Goal: Task Accomplishment & Management: Manage account settings

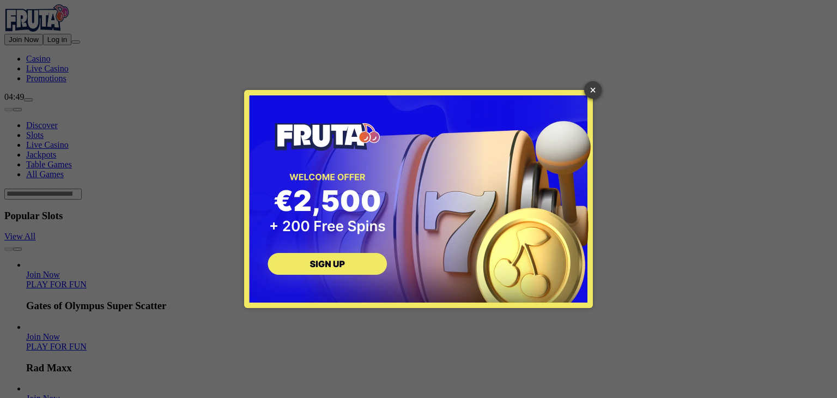
click at [588, 84] on link "×" at bounding box center [592, 89] width 17 height 17
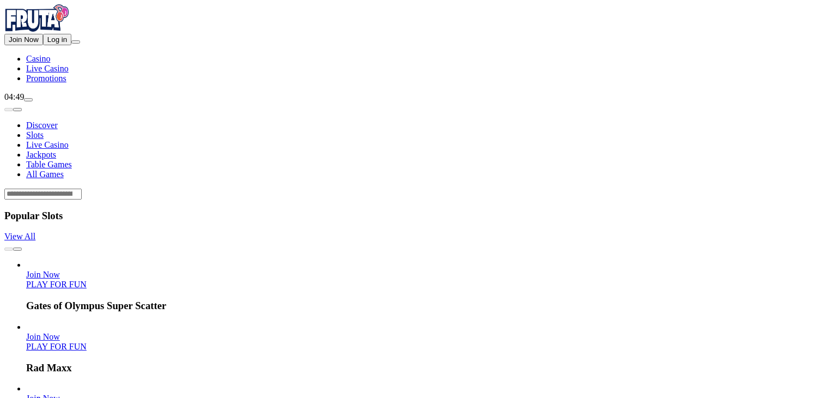
click at [67, 44] on span "Log in" at bounding box center [57, 39] width 20 height 8
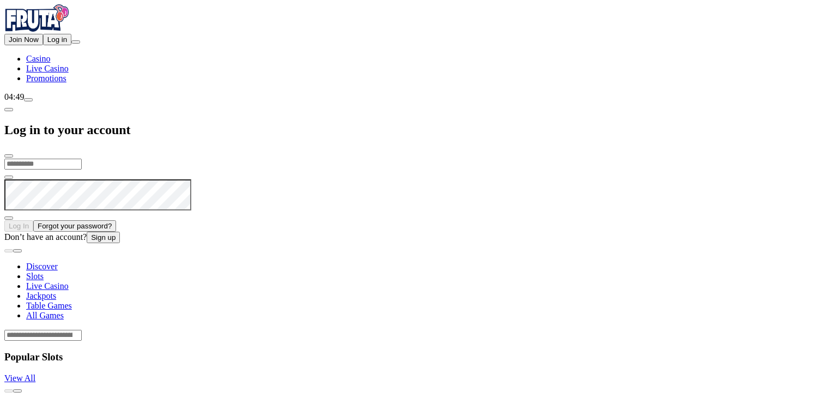
click at [82, 159] on input "email" at bounding box center [42, 164] width 77 height 11
type input "**********"
click at [4, 220] on button "Log In" at bounding box center [18, 225] width 29 height 11
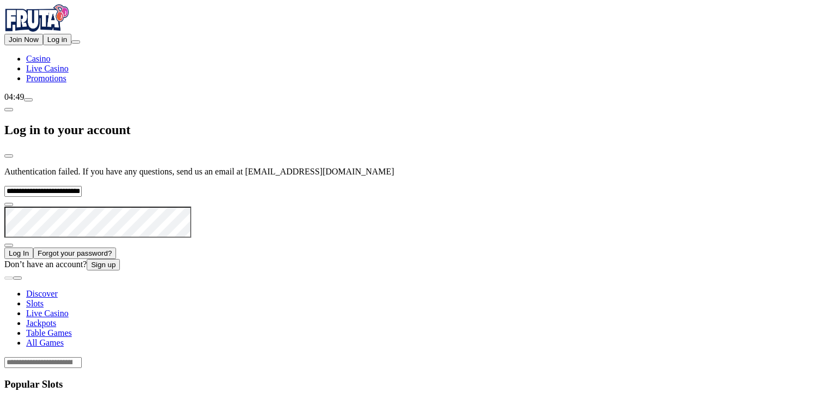
click at [426, 270] on div at bounding box center [418, 270] width 828 height 0
